Goal: Information Seeking & Learning: Learn about a topic

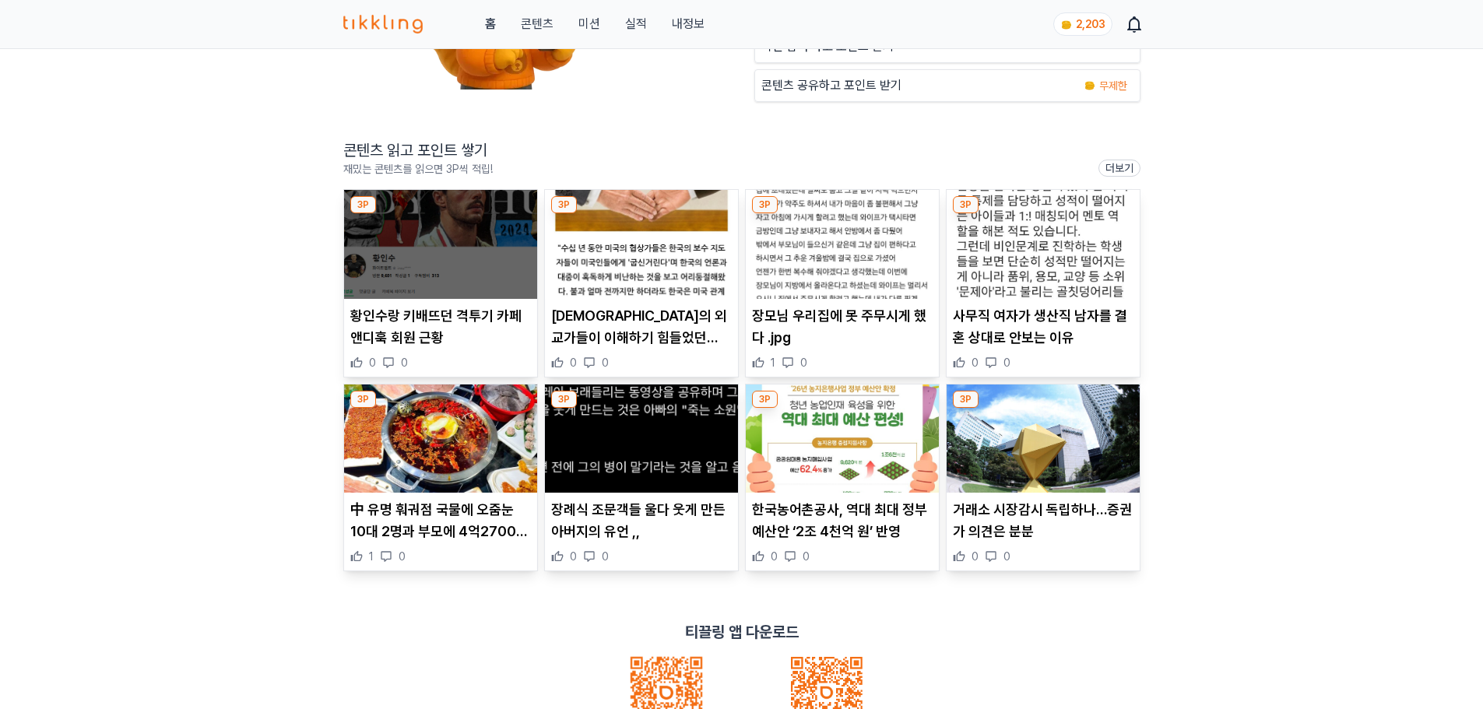
scroll to position [156, 0]
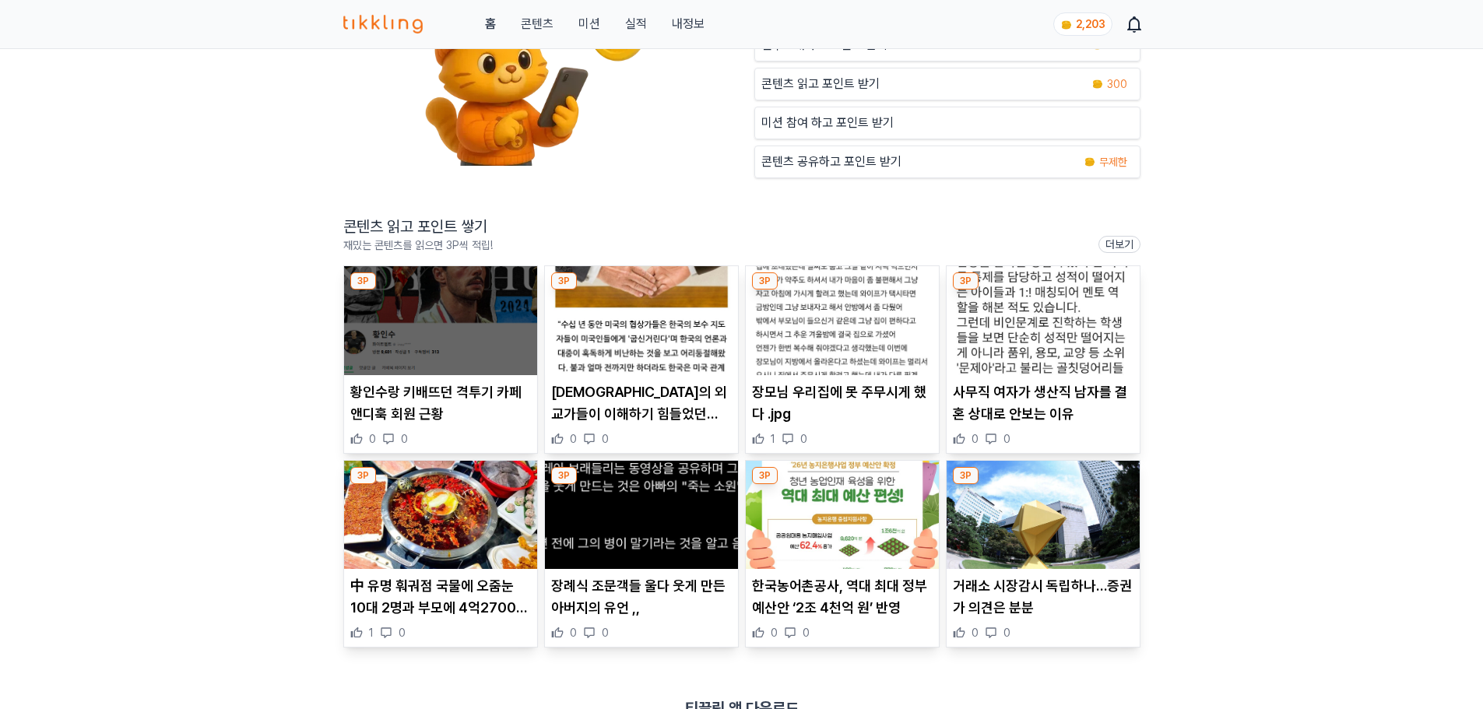
click at [427, 377] on article "황인수랑 키배뜨던 격투기 카페 앤디훅 회원 근황 0 0" at bounding box center [440, 359] width 193 height 187
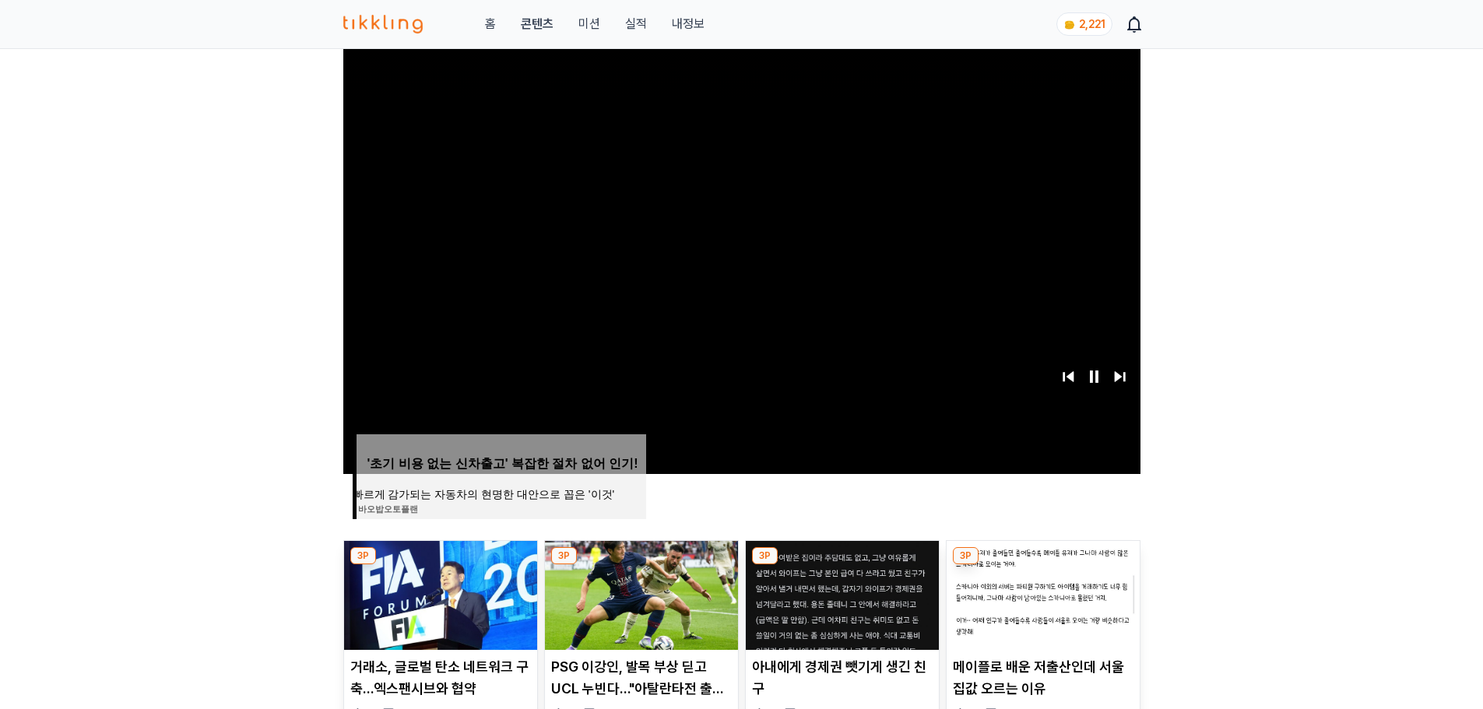
scroll to position [311, 0]
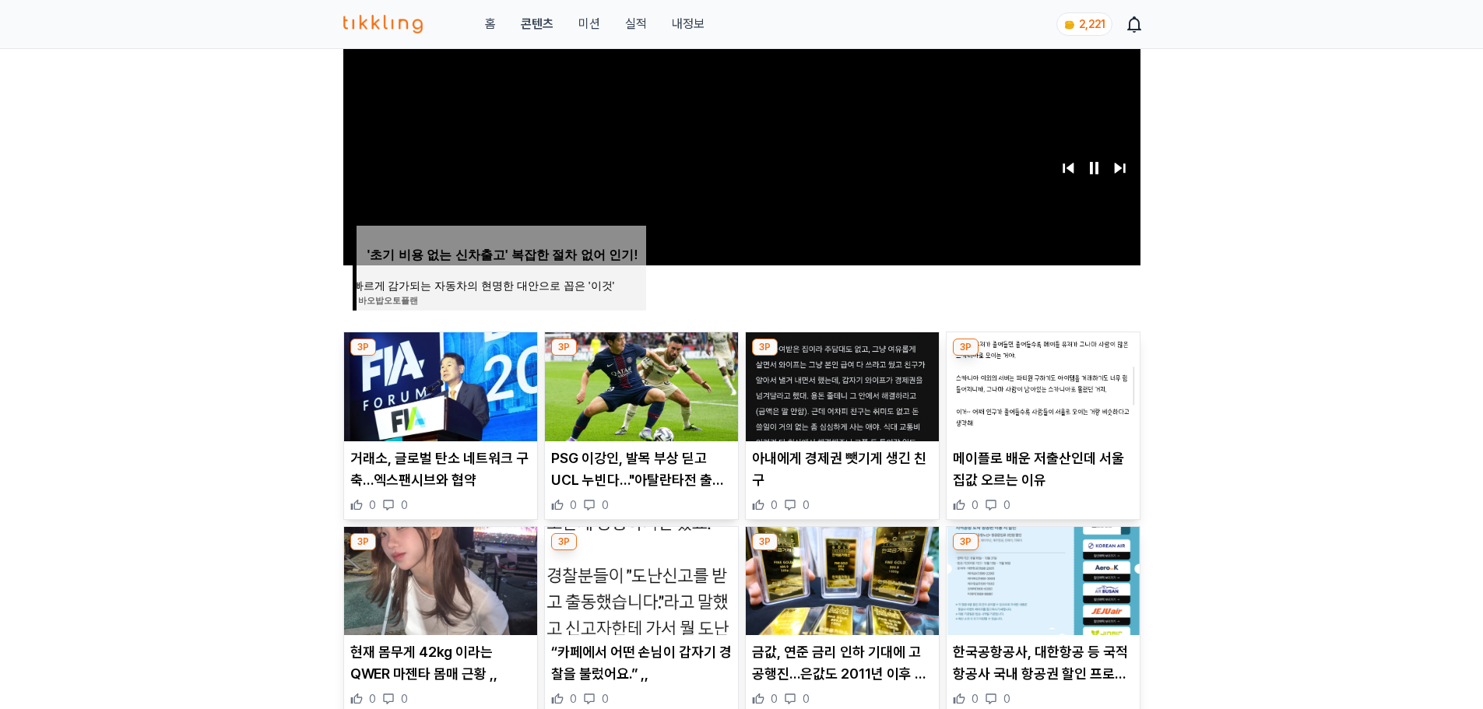
click at [1035, 462] on p "메이플로 배운 저출산인데 서울집값 오르는 이유" at bounding box center [1043, 470] width 181 height 44
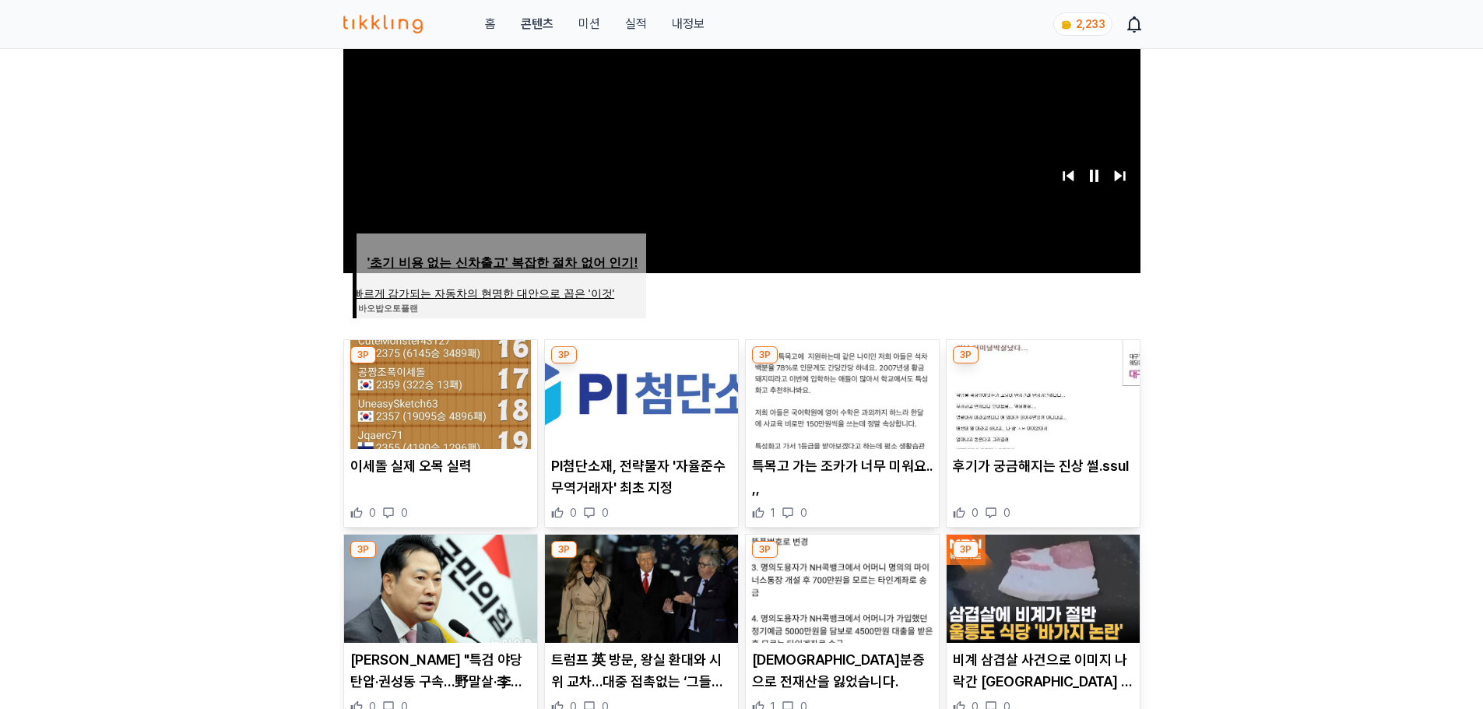
scroll to position [311, 0]
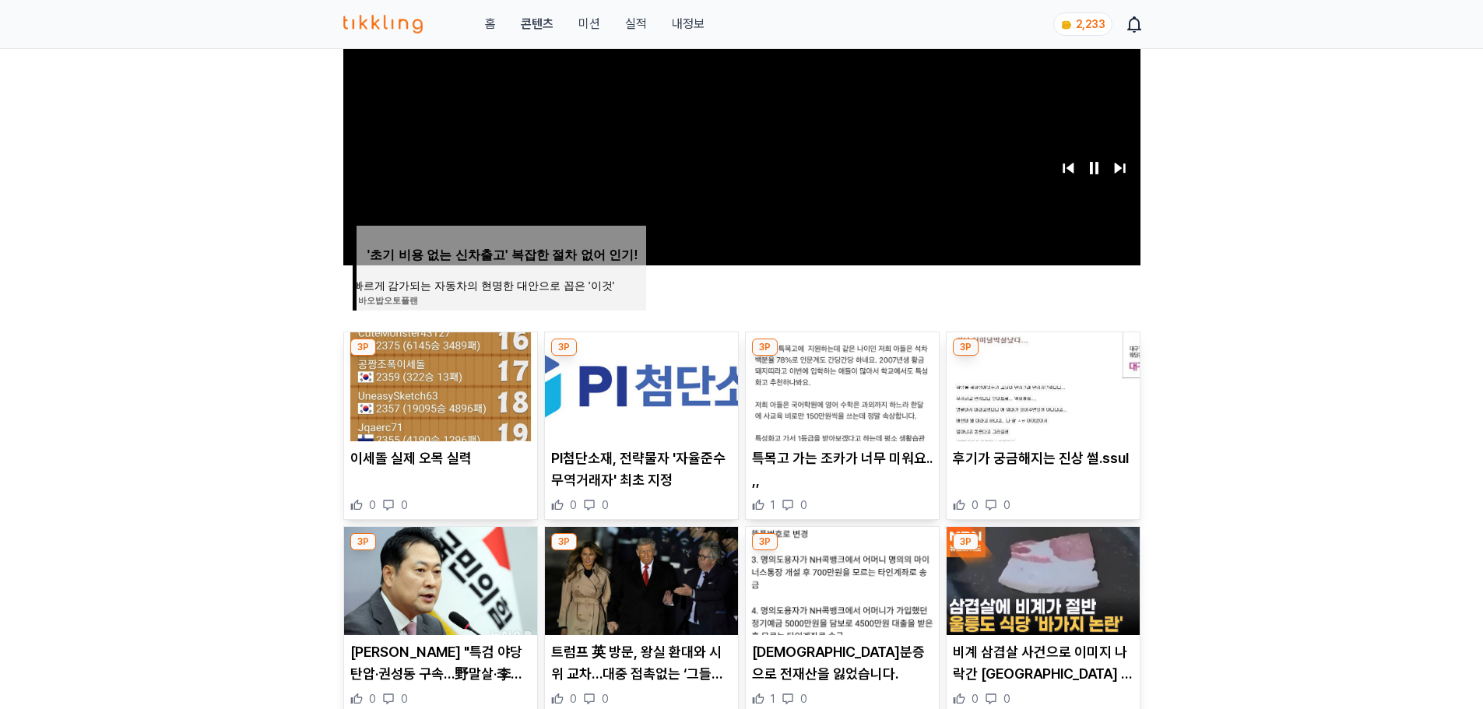
click at [625, 465] on p "PI첨단소재, 전략물자 '자율준수무역거래자' 최초 지정" at bounding box center [641, 470] width 181 height 44
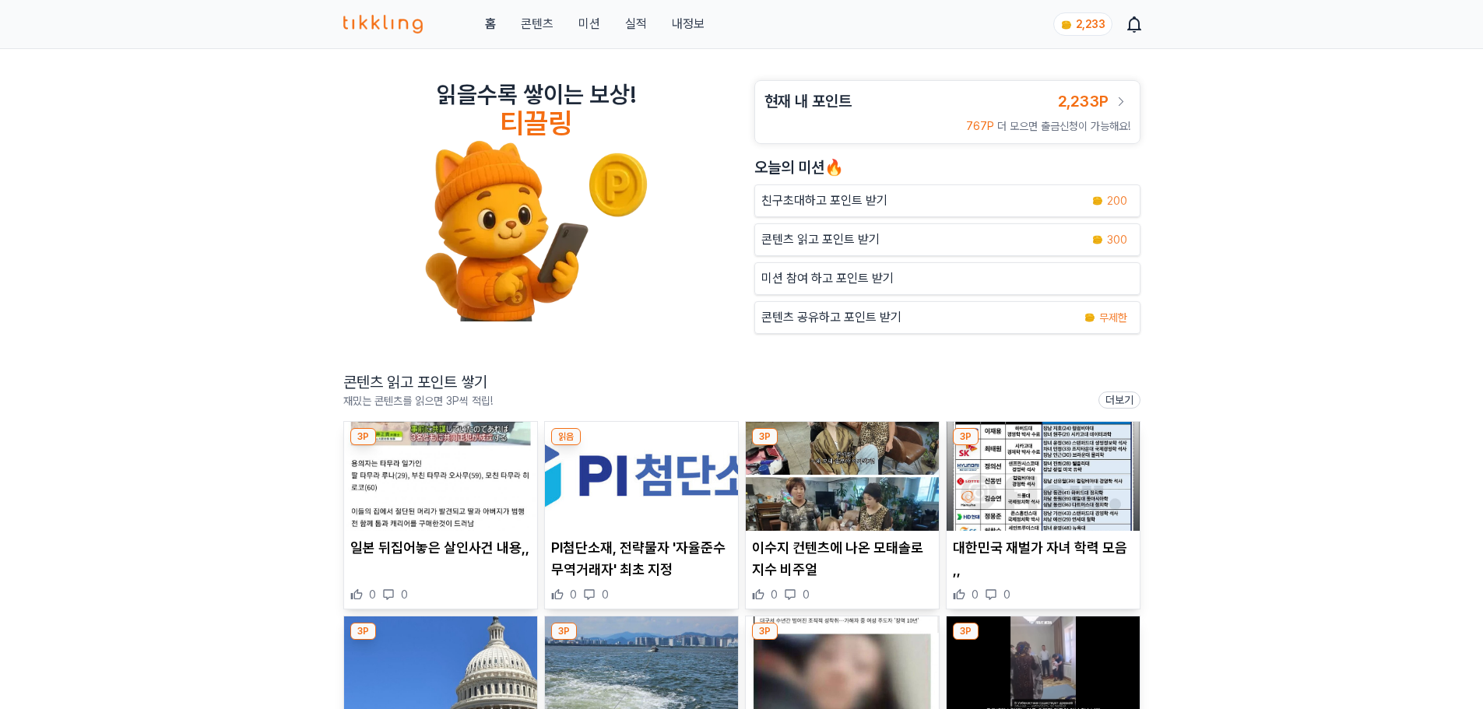
click at [403, 470] on img at bounding box center [440, 476] width 193 height 109
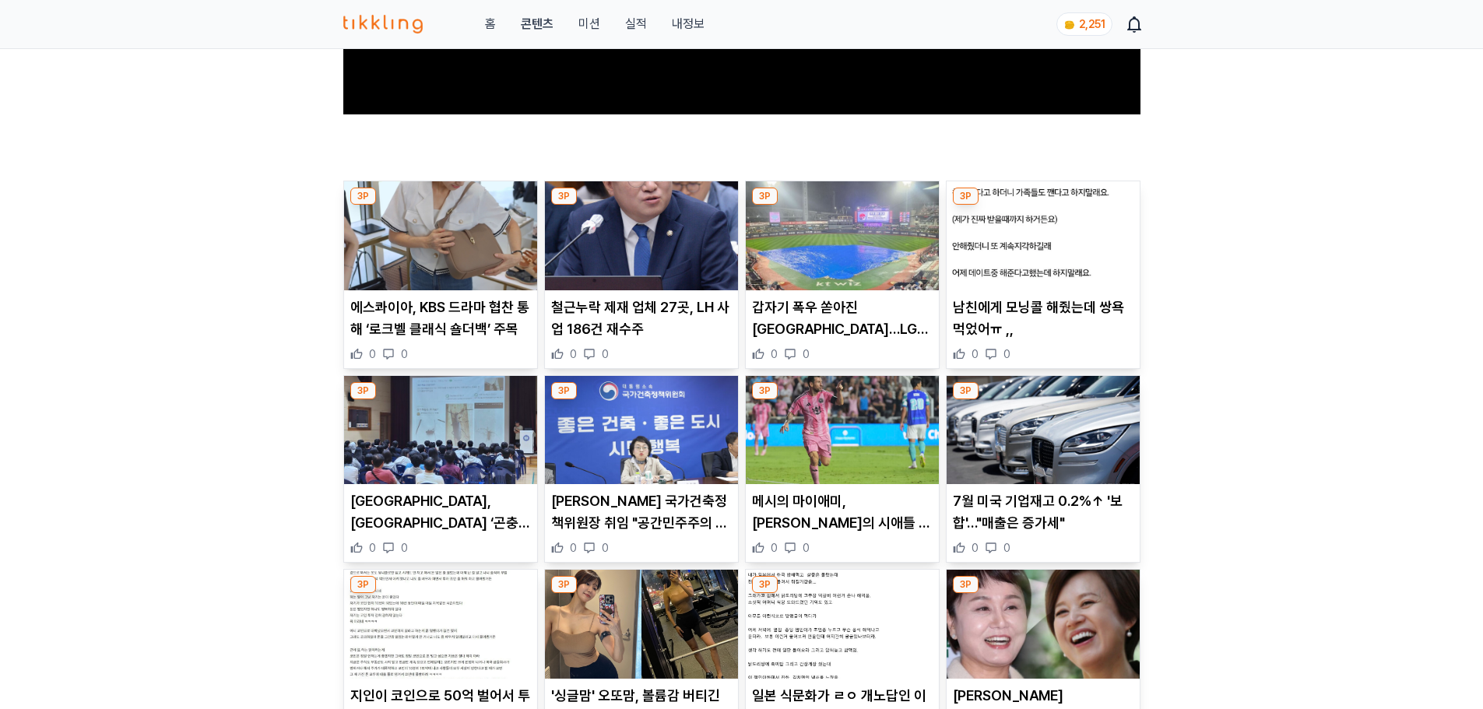
scroll to position [467, 0]
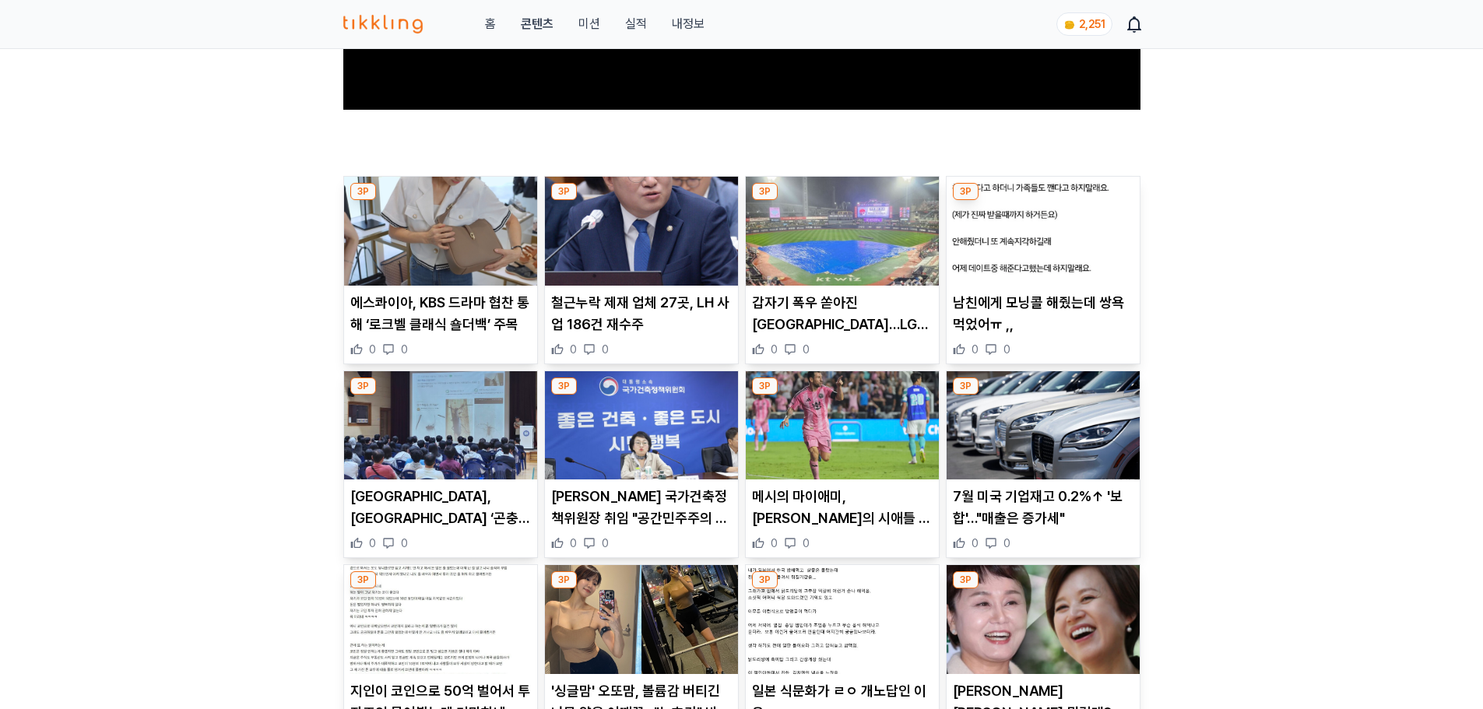
click at [867, 487] on p "메시의 마이애미, 김기희의 시애틀 완파…리그스컵 패배 설욕" at bounding box center [842, 508] width 181 height 44
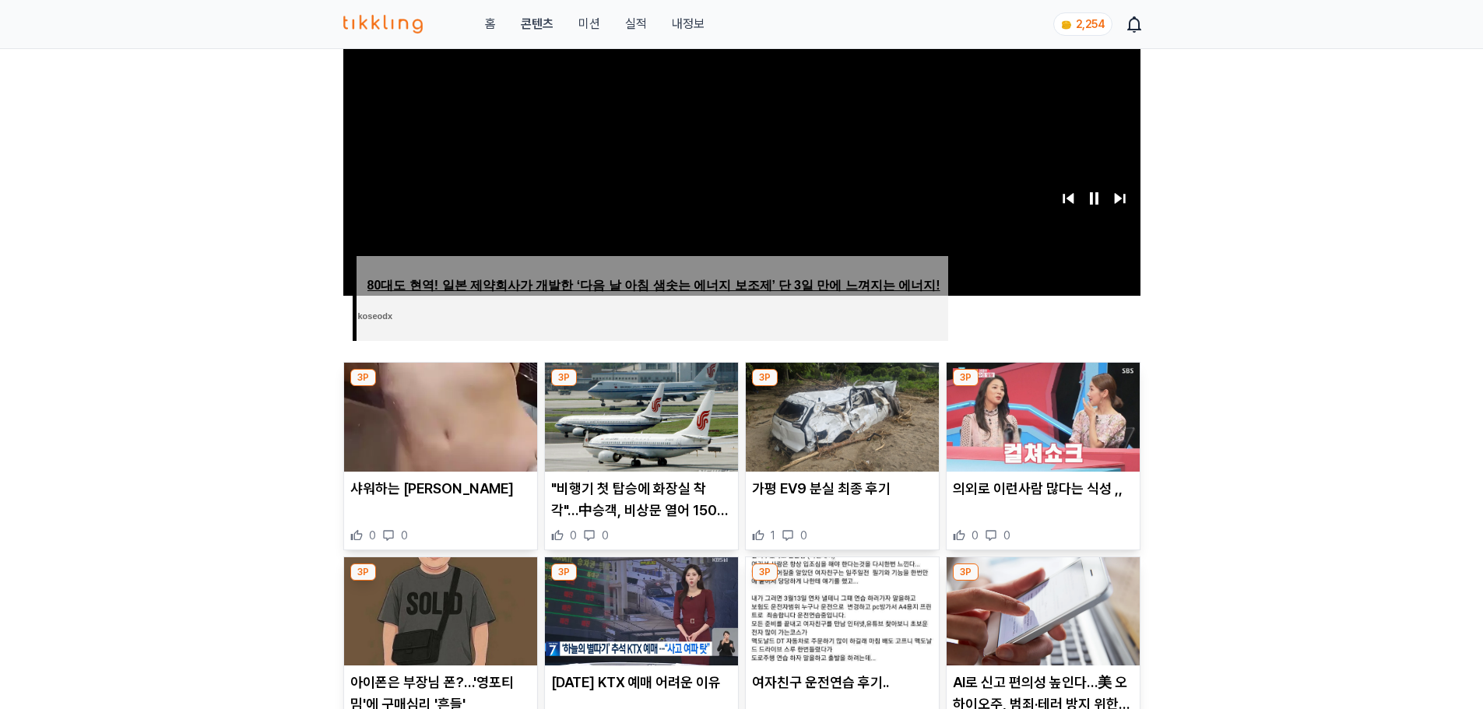
scroll to position [389, 0]
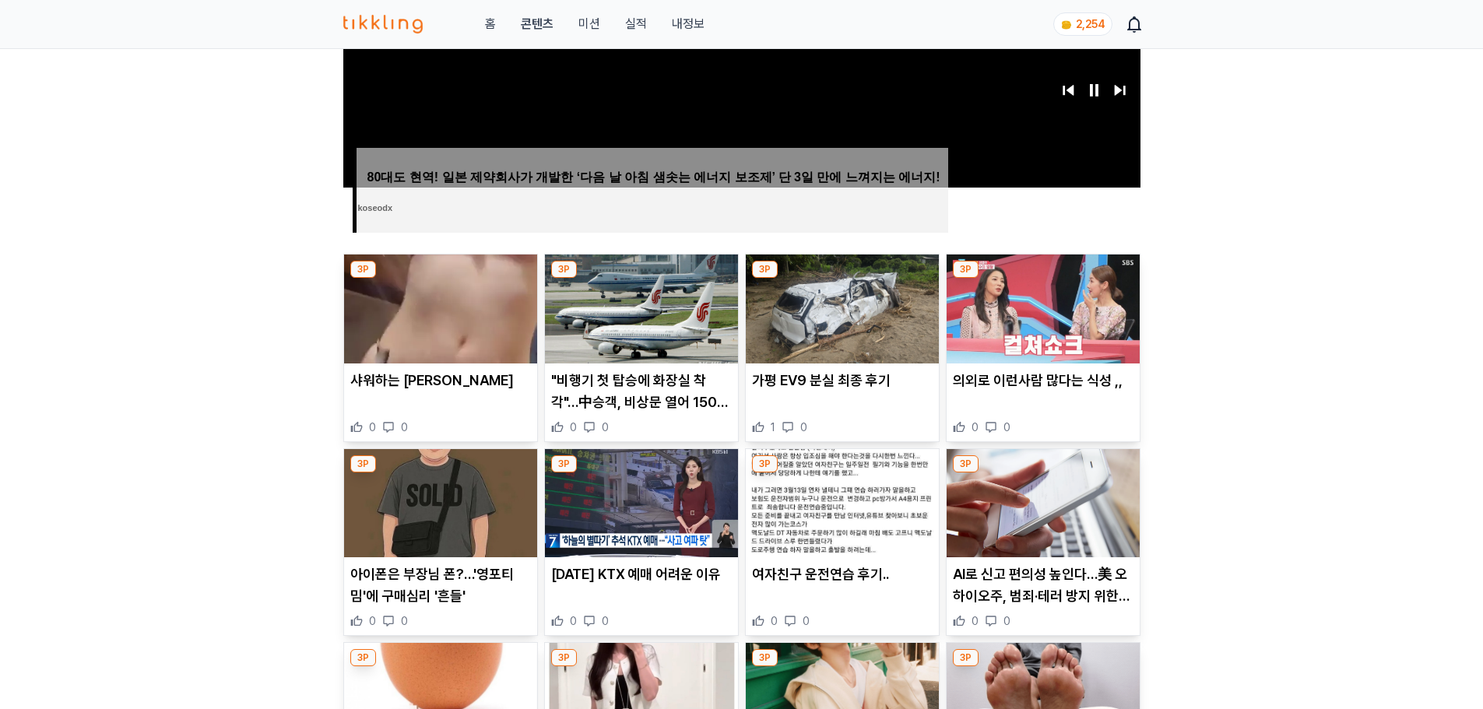
click at [646, 519] on img at bounding box center [641, 503] width 193 height 109
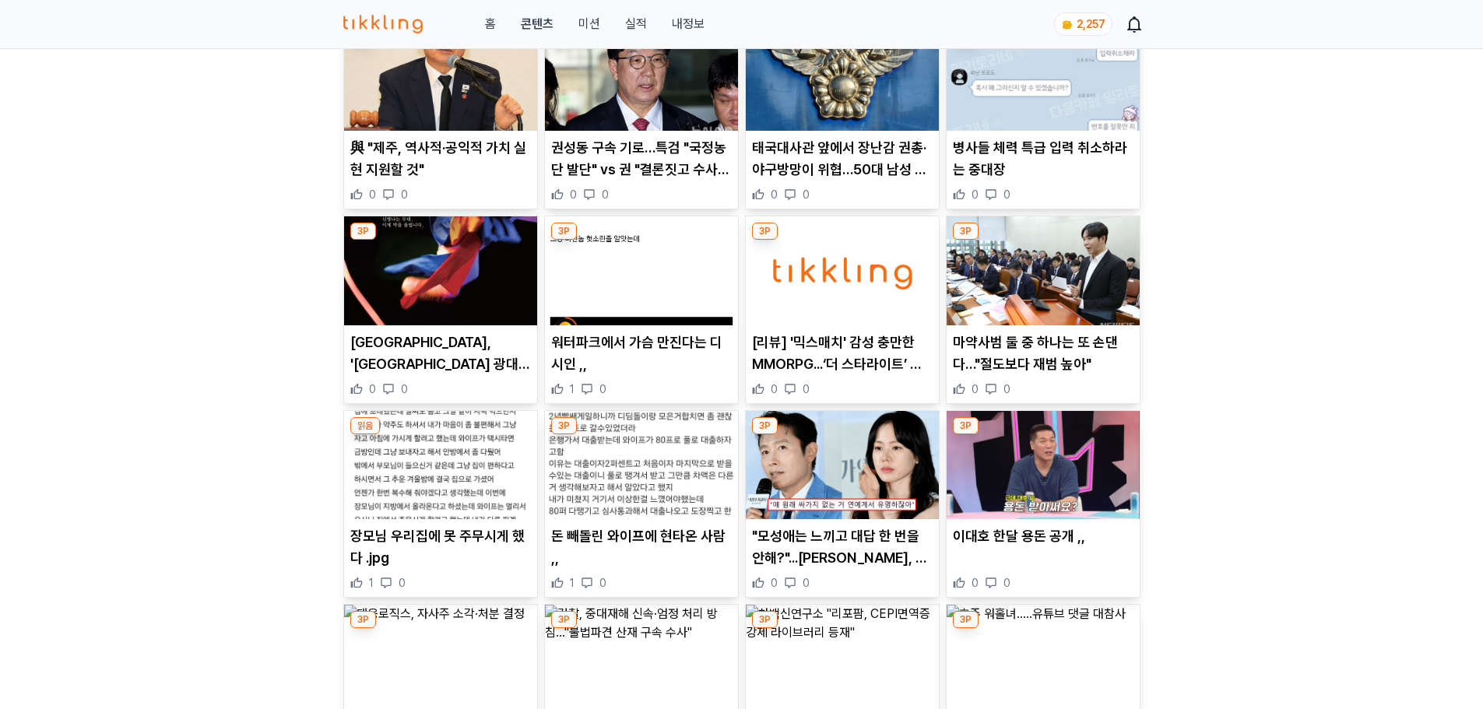
scroll to position [856, 0]
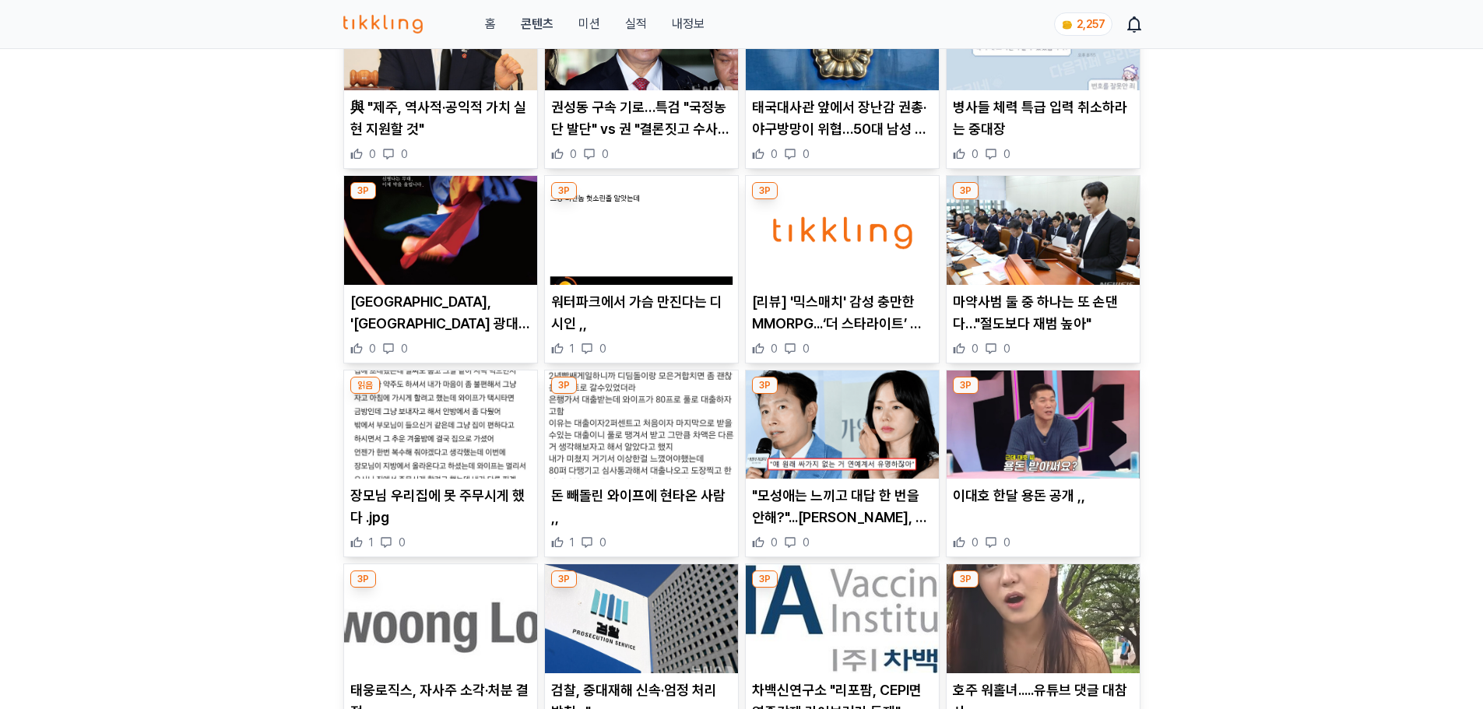
click at [893, 443] on img at bounding box center [842, 425] width 193 height 109
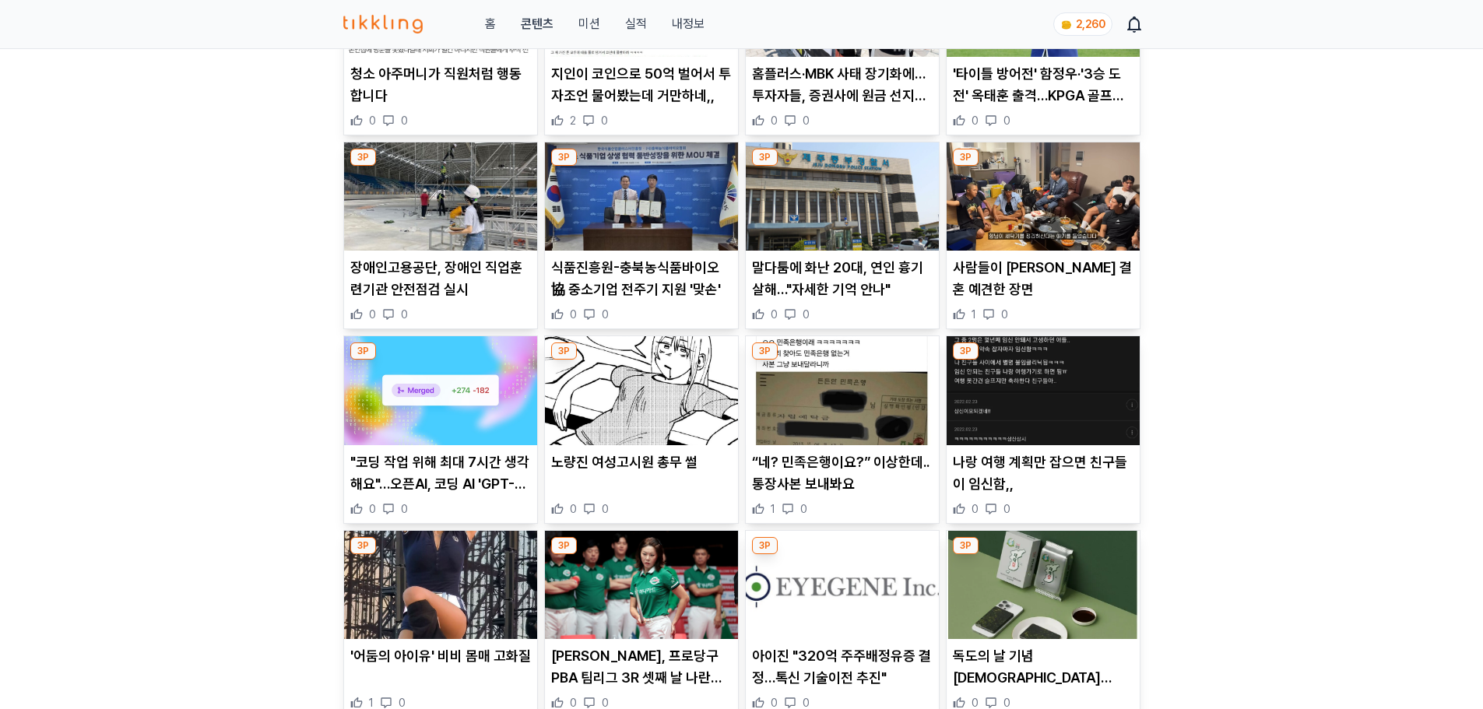
scroll to position [1090, 0]
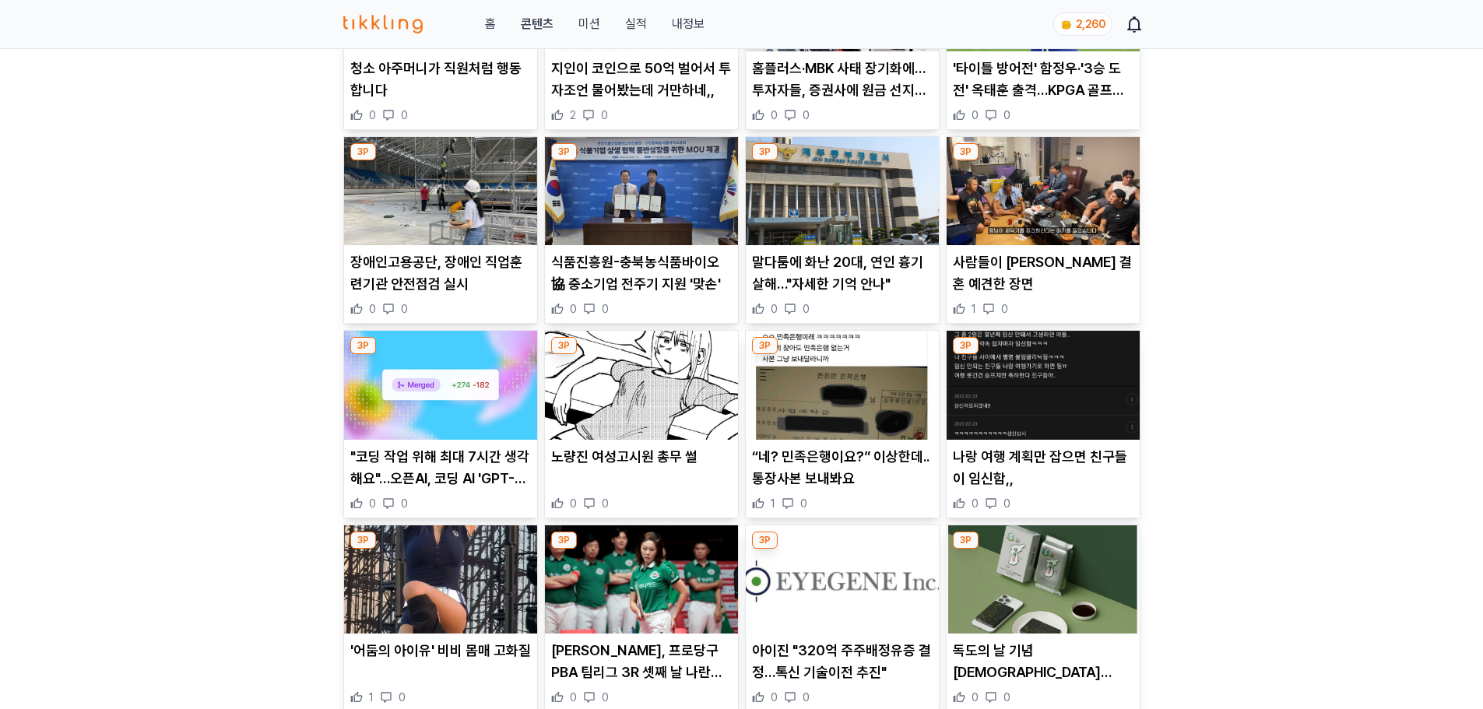
click at [651, 459] on p "노량진 여성고시원 총무 썰" at bounding box center [641, 457] width 181 height 22
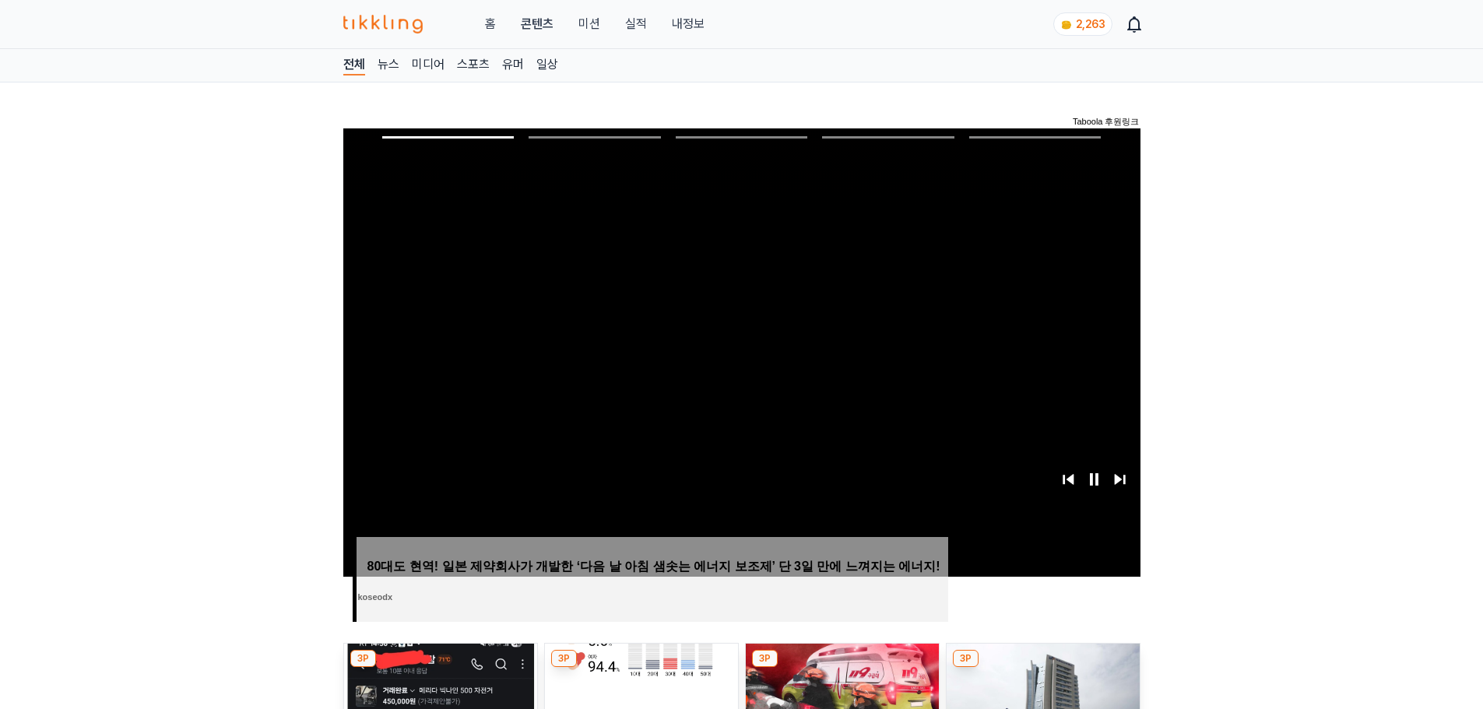
click at [1093, 25] on span "2,263" at bounding box center [1091, 24] width 30 height 12
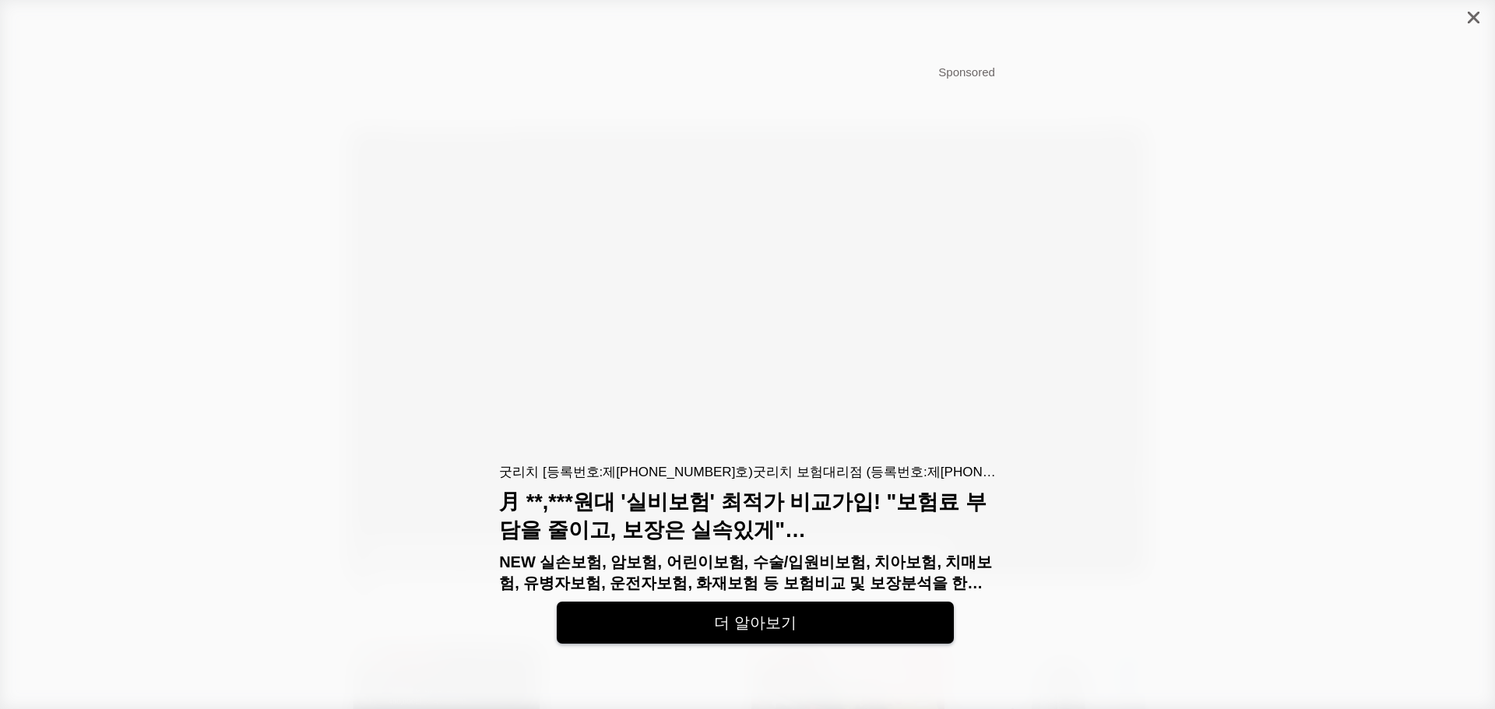
click at [1480, 15] on div at bounding box center [1473, 17] width 43 height 35
